Goal: Task Accomplishment & Management: Complete application form

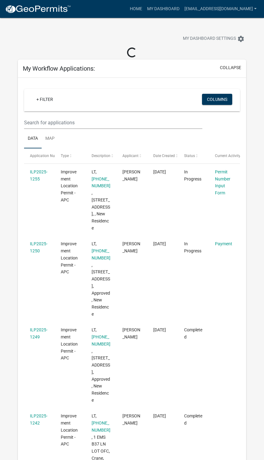
click at [231, 246] on link "Payment" at bounding box center [223, 243] width 17 height 5
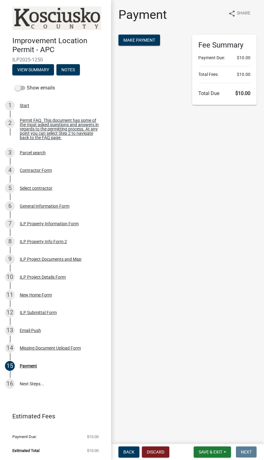
click at [142, 40] on span "Make Payment" at bounding box center [139, 40] width 32 height 5
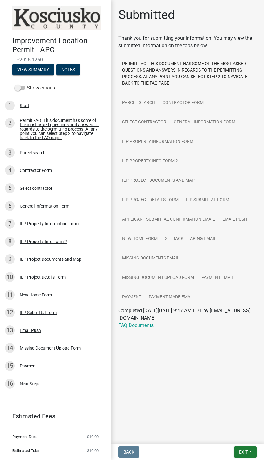
click at [236, 441] on main "Submitted Thank you for submitting your information. You may view the submitted…" at bounding box center [187, 221] width 153 height 442
click at [248, 447] on button "Exit" at bounding box center [245, 452] width 23 height 11
click at [235, 433] on button "Save & Exit" at bounding box center [231, 436] width 49 height 15
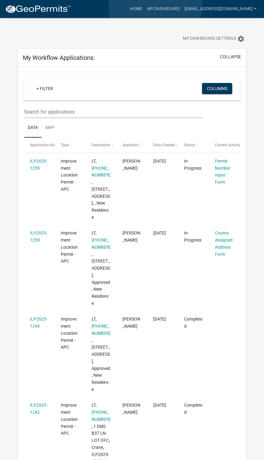
click at [156, 6] on link "My Dashboard" at bounding box center [163, 9] width 37 height 12
click at [158, 10] on link "My Dashboard" at bounding box center [163, 9] width 37 height 12
click at [153, 12] on link "My Dashboard" at bounding box center [163, 9] width 37 height 12
click at [130, 12] on link "Home" at bounding box center [135, 9] width 17 height 12
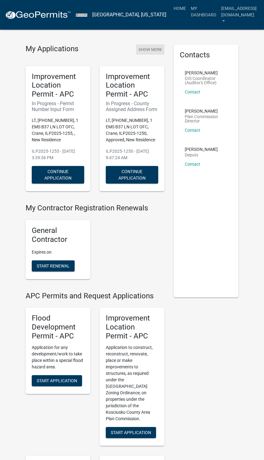
click at [154, 53] on button "Show More" at bounding box center [150, 49] width 28 height 10
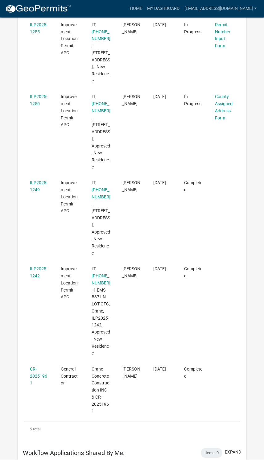
scroll to position [136, 0]
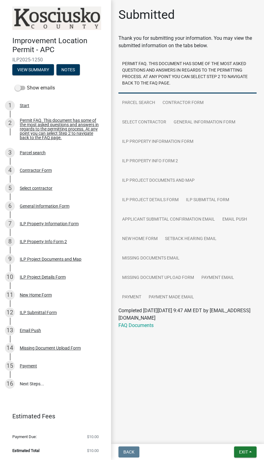
click at [70, 346] on div "Missing Document Upload Form" at bounding box center [50, 348] width 61 height 4
click at [243, 451] on span "Exit" at bounding box center [243, 452] width 9 height 5
click at [235, 435] on button "Save & Exit" at bounding box center [231, 436] width 49 height 15
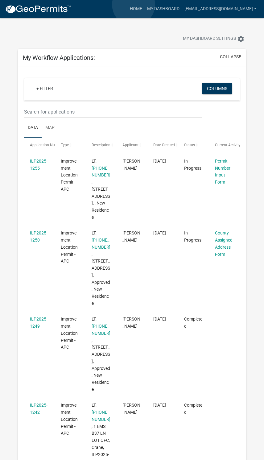
click at [134, 5] on link "Home" at bounding box center [135, 9] width 17 height 12
